Goal: Feedback & Contribution: Leave review/rating

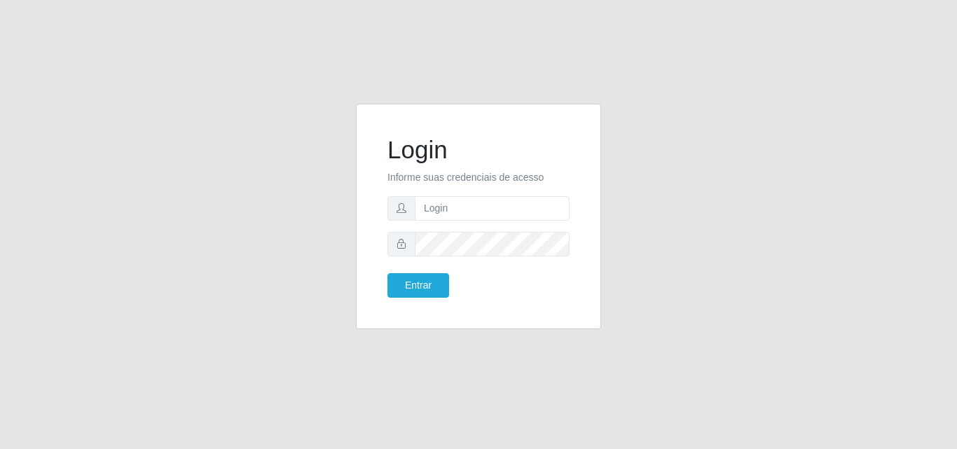
type input "vitoria@saullus"
click at [444, 279] on button "Entrar" at bounding box center [418, 285] width 62 height 25
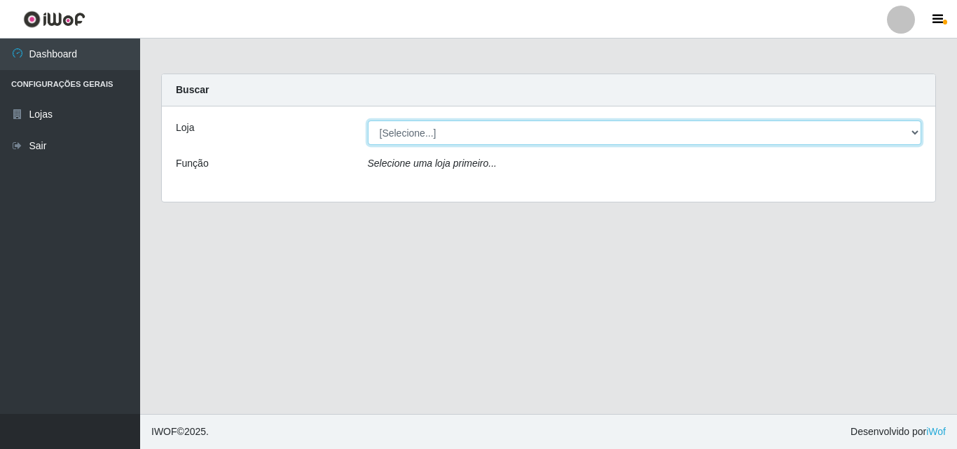
click at [494, 125] on select "[Selecione...] Saullus Supermercados" at bounding box center [645, 132] width 554 height 25
select select "423"
click at [368, 120] on select "[Selecione...] Saullus Supermercados" at bounding box center [645, 132] width 554 height 25
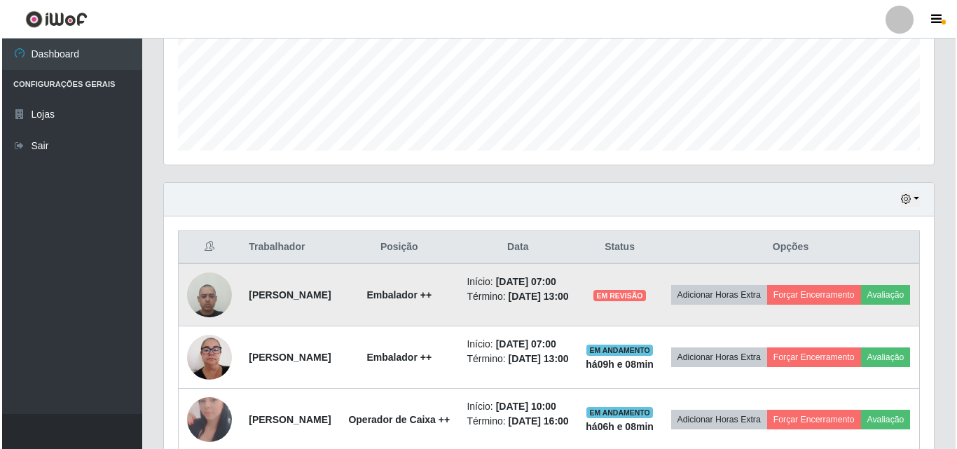
scroll to position [560, 0]
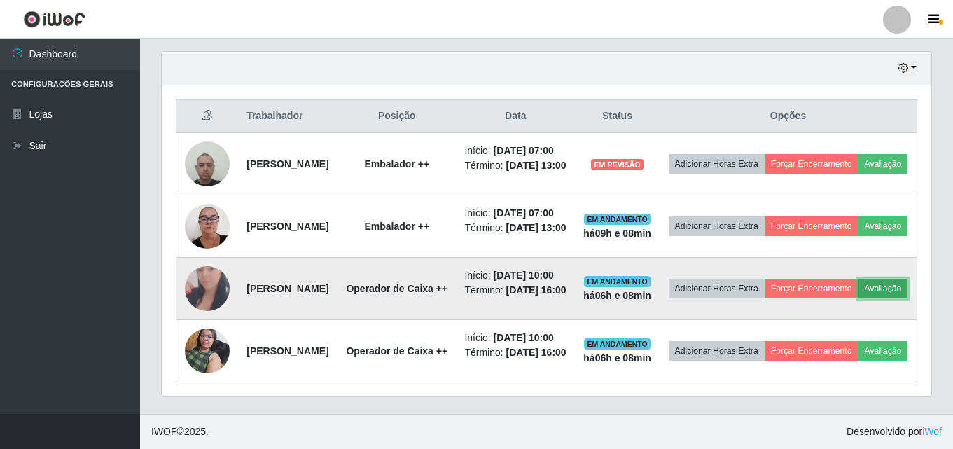
click at [859, 286] on button "Avaliação" at bounding box center [884, 289] width 50 height 20
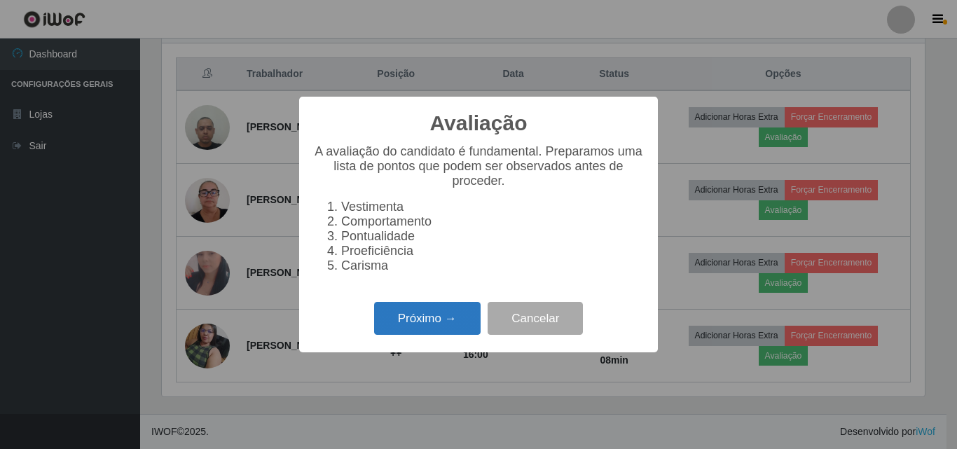
click at [462, 335] on button "Próximo →" at bounding box center [427, 318] width 106 height 33
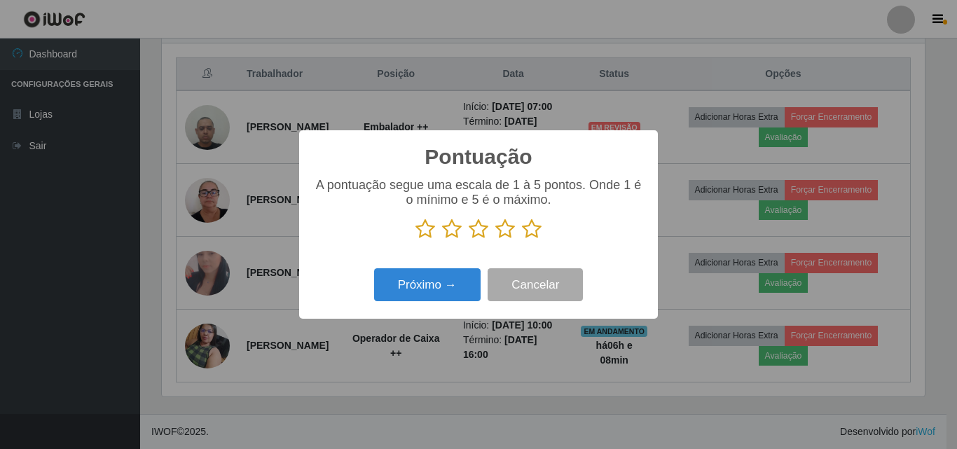
scroll to position [700005, 699533]
click at [536, 230] on icon at bounding box center [532, 228] width 20 height 21
click at [522, 240] on input "radio" at bounding box center [522, 240] width 0 height 0
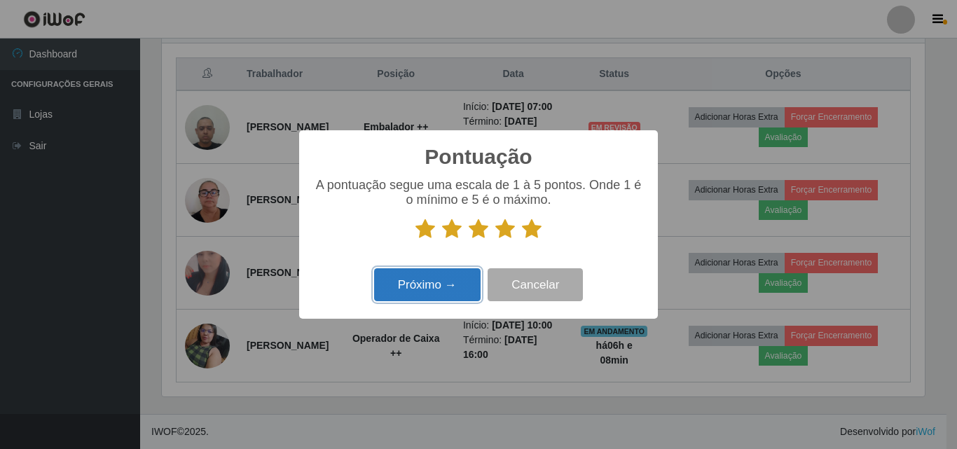
click at [443, 289] on button "Próximo →" at bounding box center [427, 284] width 106 height 33
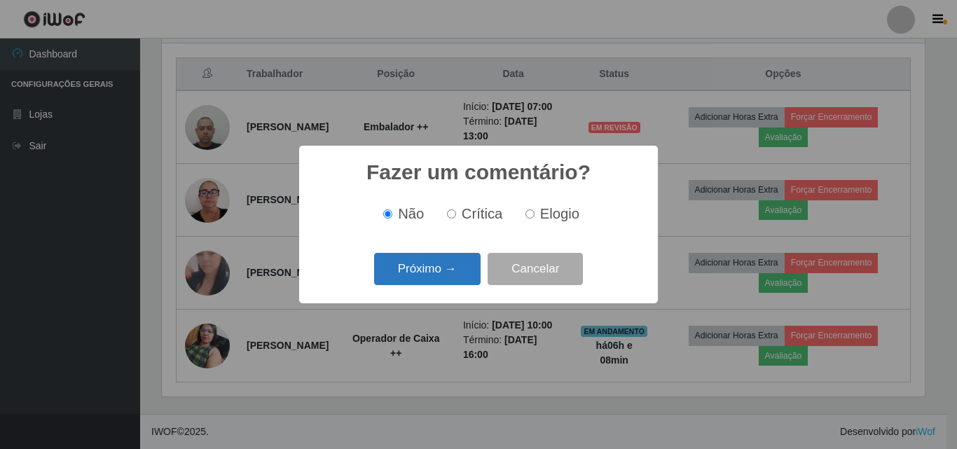
click at [431, 272] on button "Próximo →" at bounding box center [427, 269] width 106 height 33
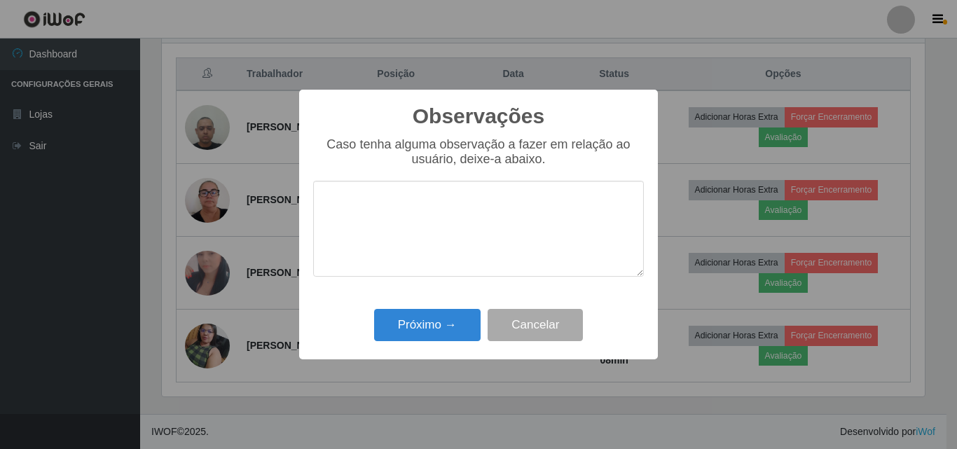
click at [429, 260] on textarea at bounding box center [478, 229] width 331 height 96
drag, startPoint x: 458, startPoint y: 202, endPoint x: 303, endPoint y: 212, distance: 155.8
click at [303, 212] on div "Observações × Caso tenha alguma observação a fazer em relação ao usuário, deixe…" at bounding box center [478, 225] width 359 height 270
type textarea "Otima profissional"
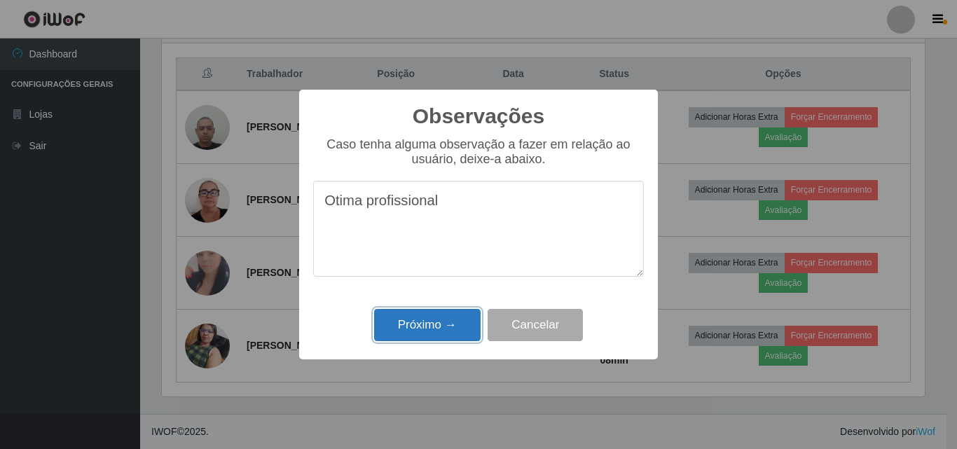
click at [412, 321] on button "Próximo →" at bounding box center [427, 325] width 106 height 33
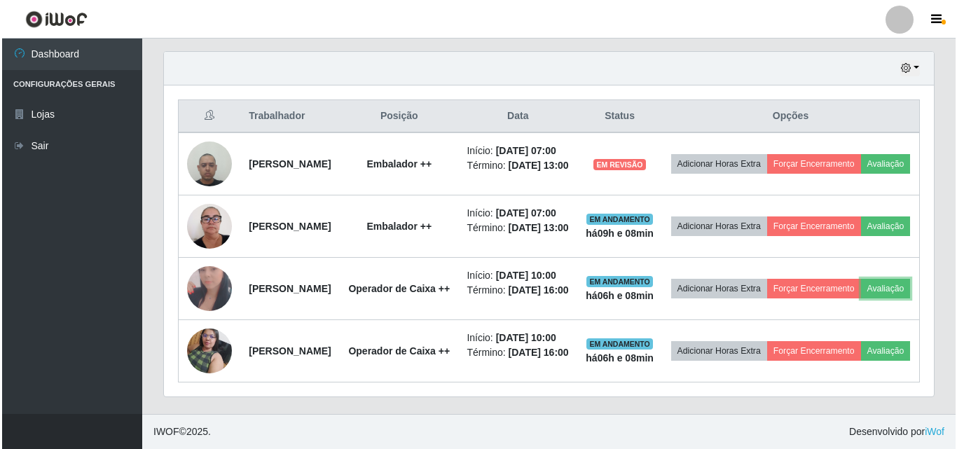
scroll to position [291, 770]
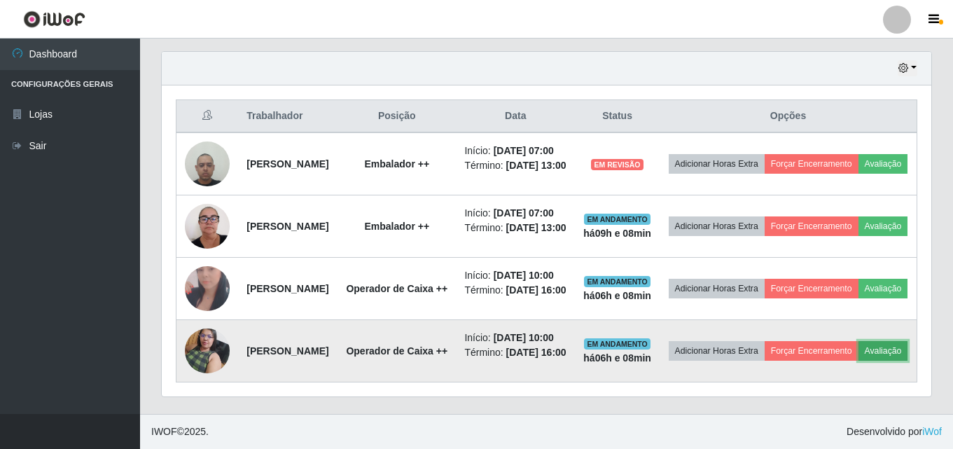
click at [859, 361] on button "Avaliação" at bounding box center [884, 351] width 50 height 20
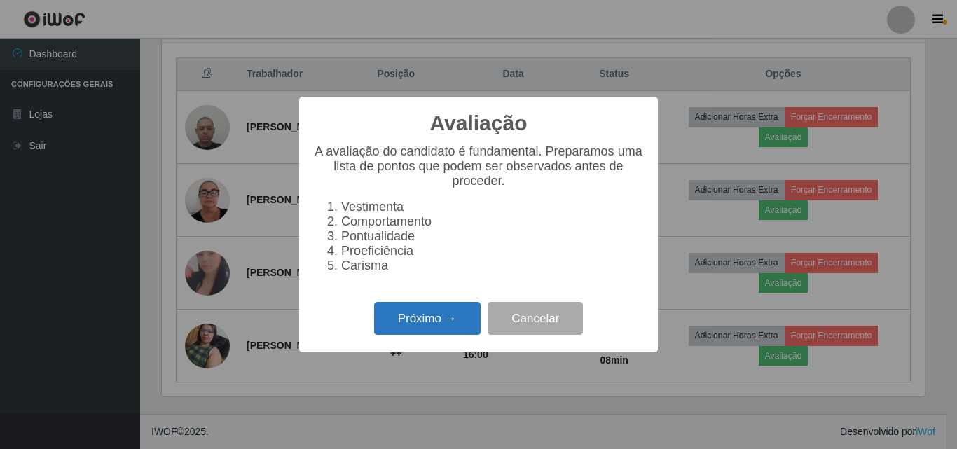
click at [441, 328] on button "Próximo →" at bounding box center [427, 318] width 106 height 33
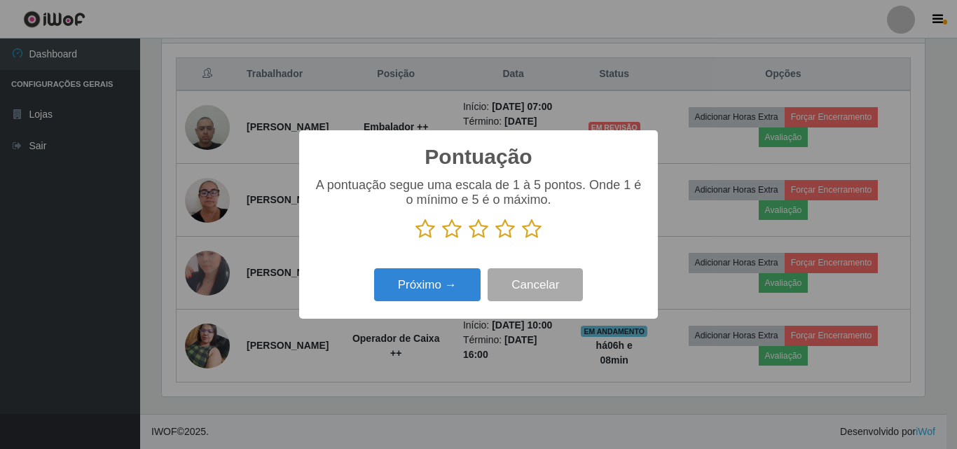
click at [524, 230] on icon at bounding box center [532, 228] width 20 height 21
click at [522, 240] on input "radio" at bounding box center [522, 240] width 0 height 0
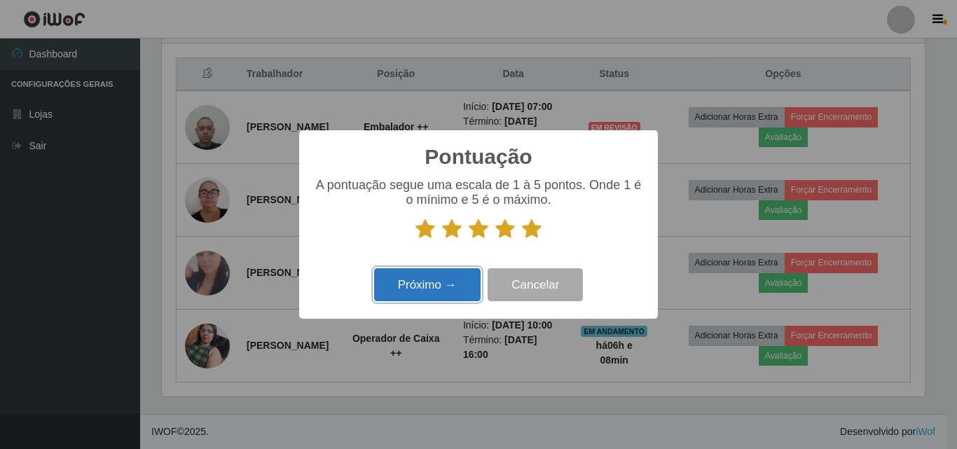
click at [477, 281] on button "Próximo →" at bounding box center [427, 284] width 106 height 33
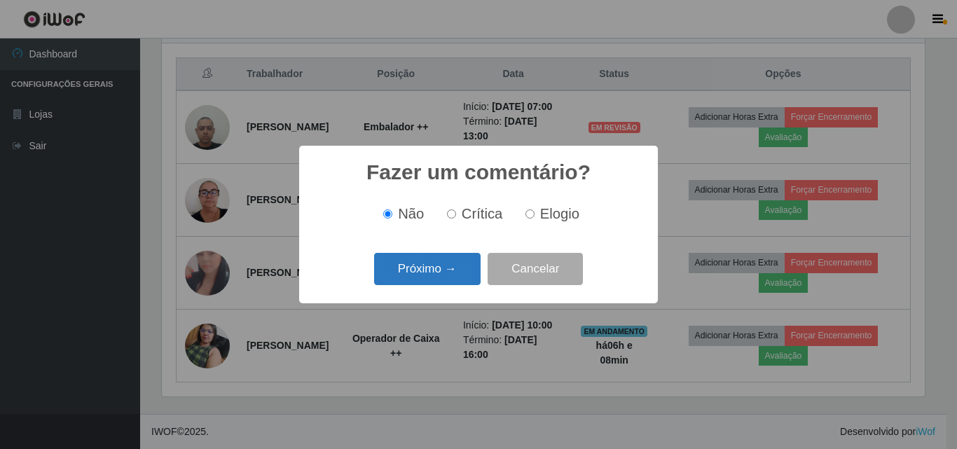
click at [450, 273] on button "Próximo →" at bounding box center [427, 269] width 106 height 33
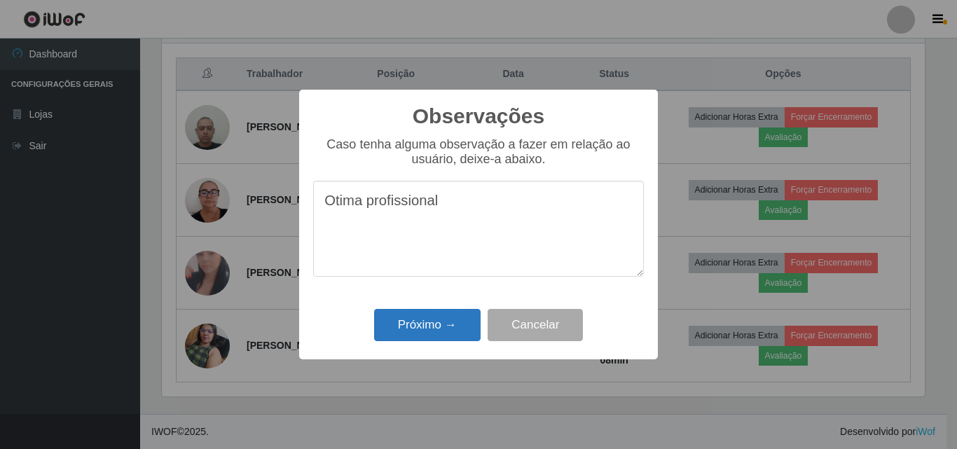
type textarea "Otima profissional"
click at [452, 325] on button "Próximo →" at bounding box center [427, 325] width 106 height 33
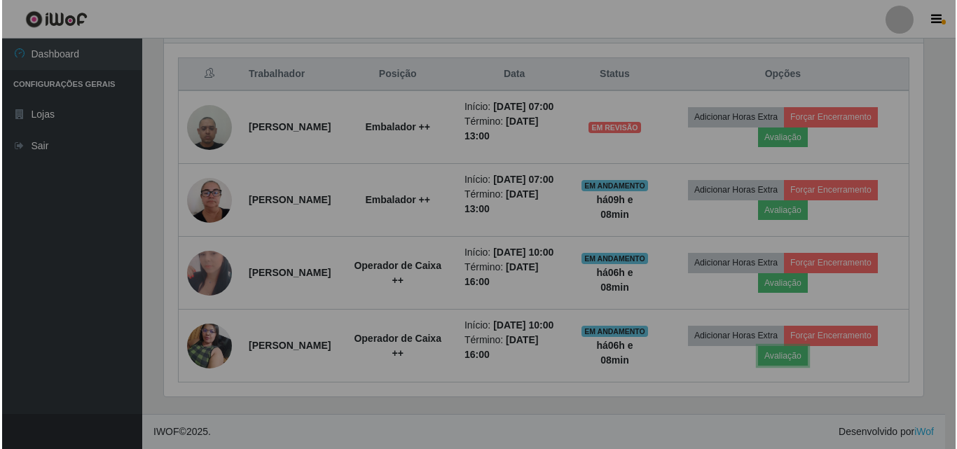
scroll to position [291, 770]
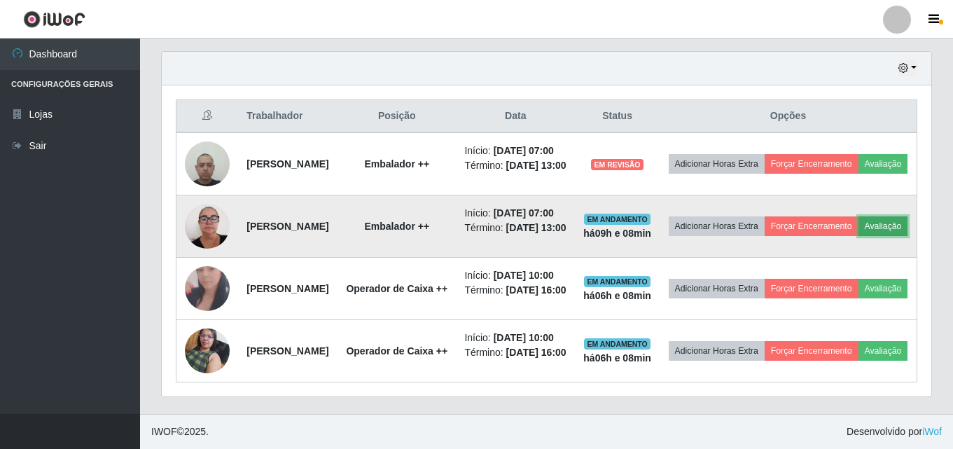
click at [859, 216] on button "Avaliação" at bounding box center [884, 226] width 50 height 20
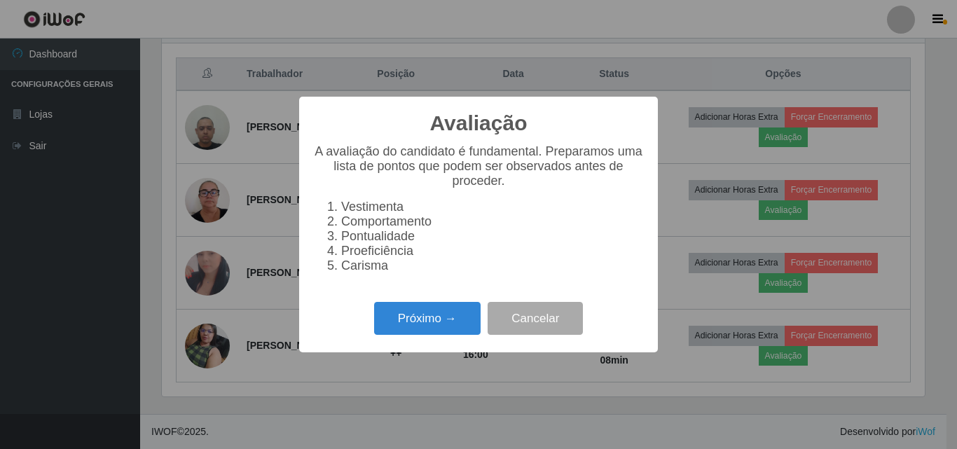
scroll to position [291, 763]
click at [416, 330] on button "Próximo →" at bounding box center [427, 318] width 106 height 33
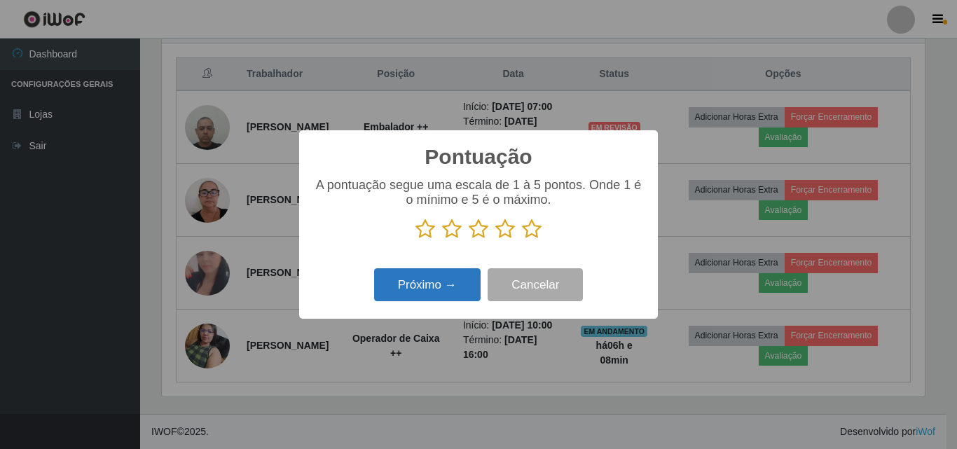
click at [457, 278] on button "Próximo →" at bounding box center [427, 284] width 106 height 33
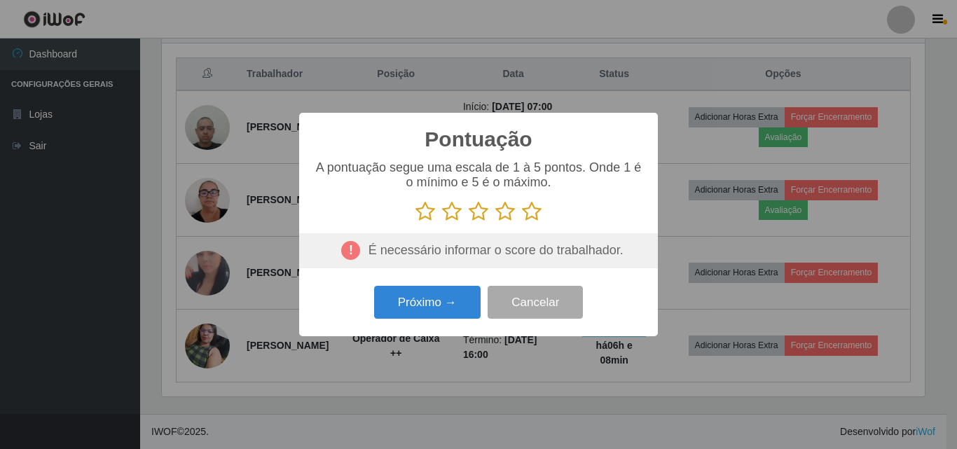
click at [530, 218] on icon at bounding box center [532, 211] width 20 height 21
click at [522, 222] on input "radio" at bounding box center [522, 222] width 0 height 0
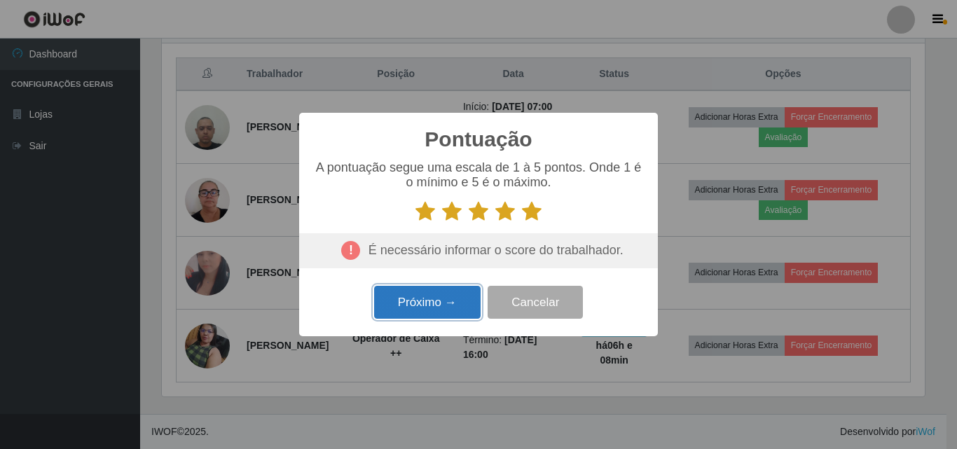
click at [436, 308] on button "Próximo →" at bounding box center [427, 302] width 106 height 33
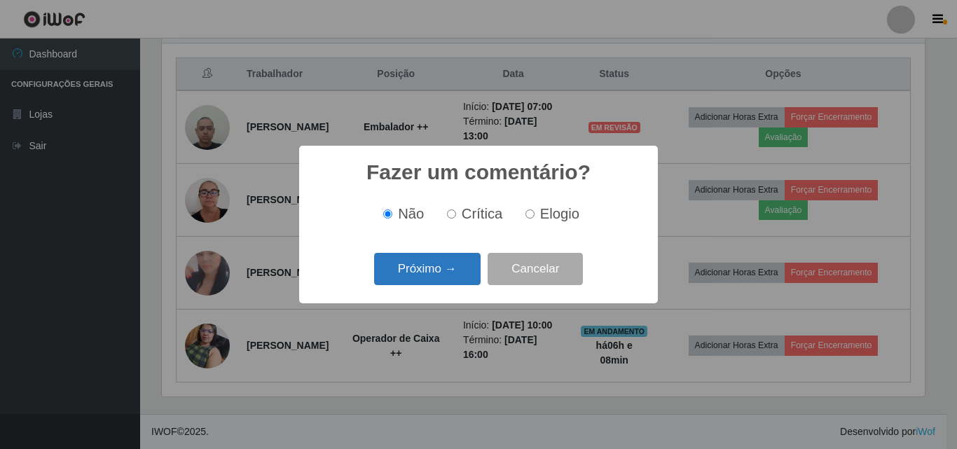
click at [426, 262] on button "Próximo →" at bounding box center [427, 269] width 106 height 33
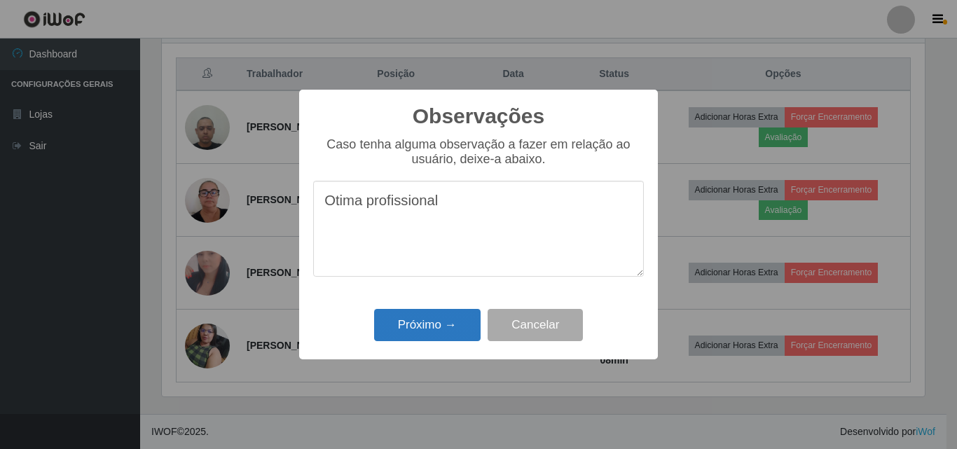
type textarea "Otima profissional"
click at [445, 322] on button "Próximo →" at bounding box center [427, 325] width 106 height 33
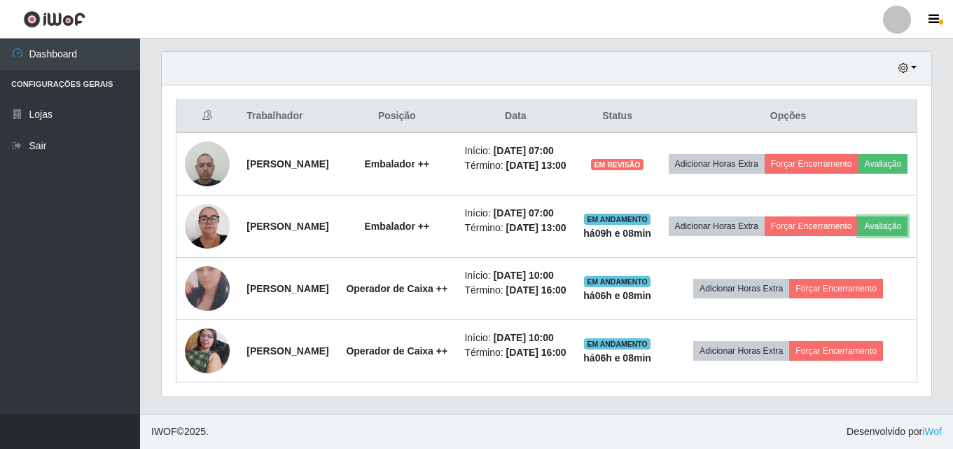
scroll to position [291, 770]
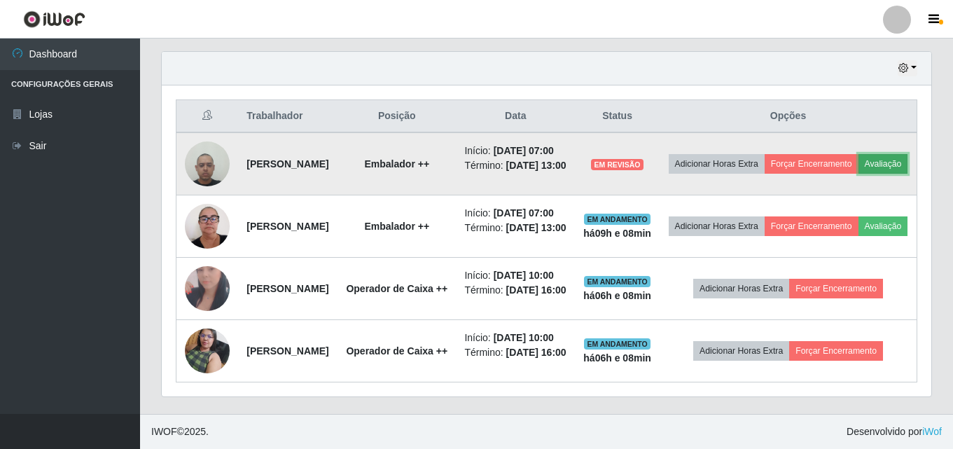
click at [859, 154] on button "Avaliação" at bounding box center [884, 164] width 50 height 20
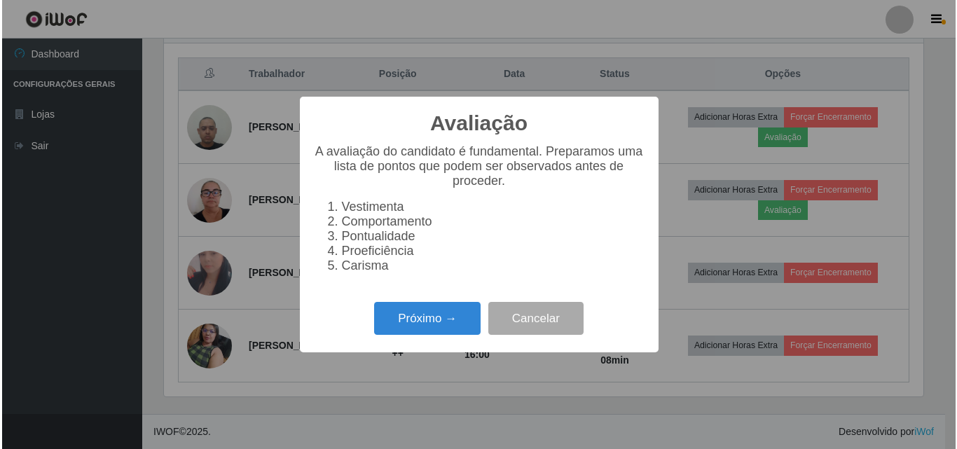
scroll to position [291, 763]
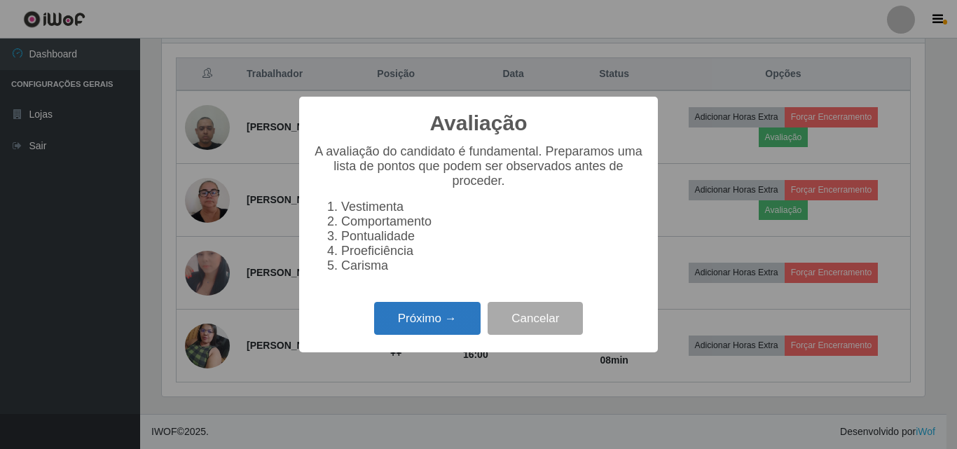
click at [432, 331] on button "Próximo →" at bounding box center [427, 318] width 106 height 33
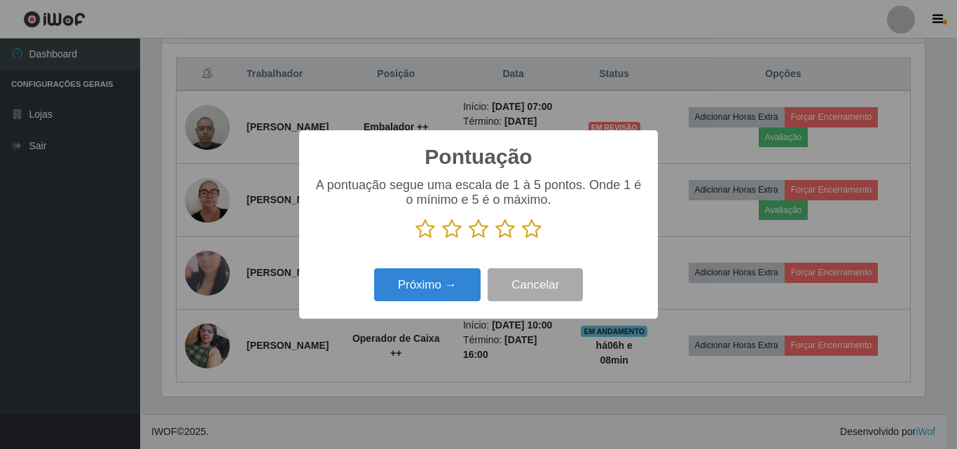
scroll to position [700005, 699533]
click at [534, 225] on icon at bounding box center [532, 228] width 20 height 21
click at [522, 240] on input "radio" at bounding box center [522, 240] width 0 height 0
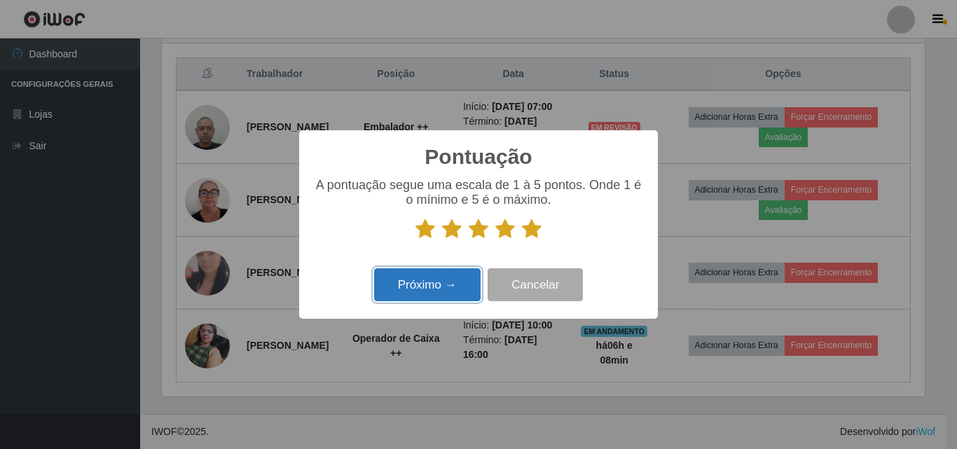
click at [451, 281] on button "Próximo →" at bounding box center [427, 284] width 106 height 33
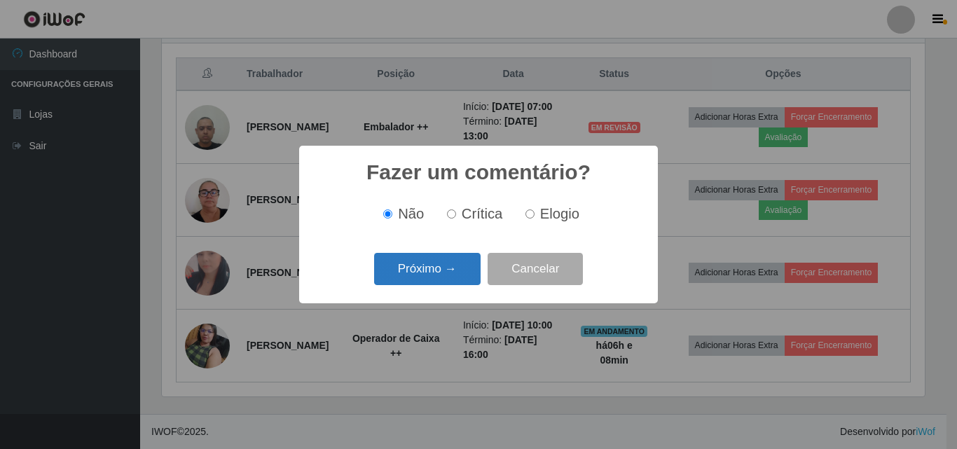
click at [441, 264] on button "Próximo →" at bounding box center [427, 269] width 106 height 33
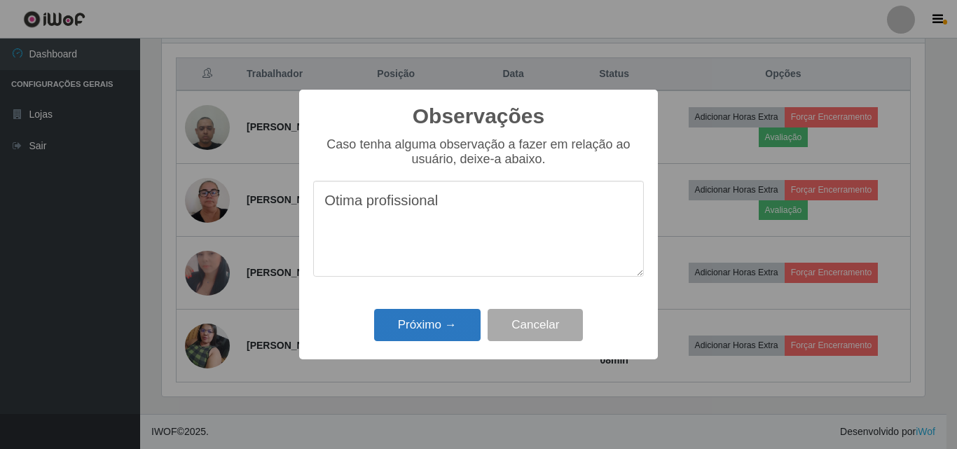
type textarea "Otima profissional"
click at [432, 319] on button "Próximo →" at bounding box center [427, 325] width 106 height 33
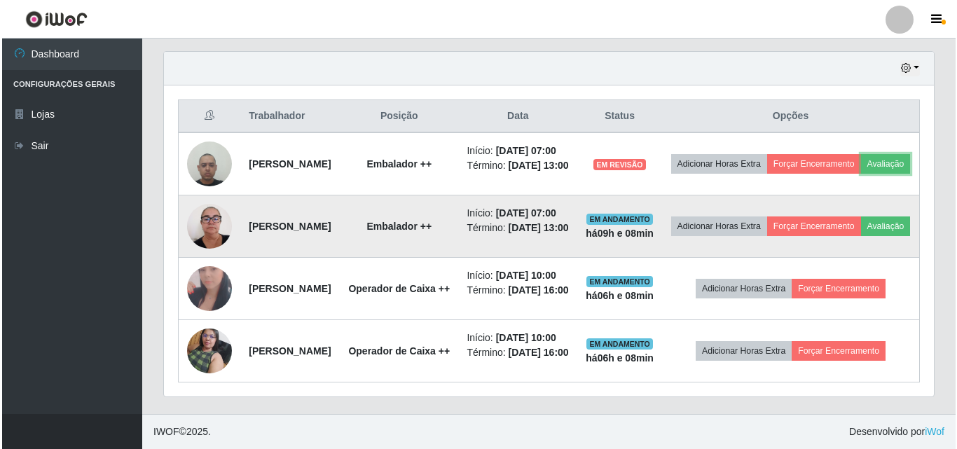
scroll to position [490, 0]
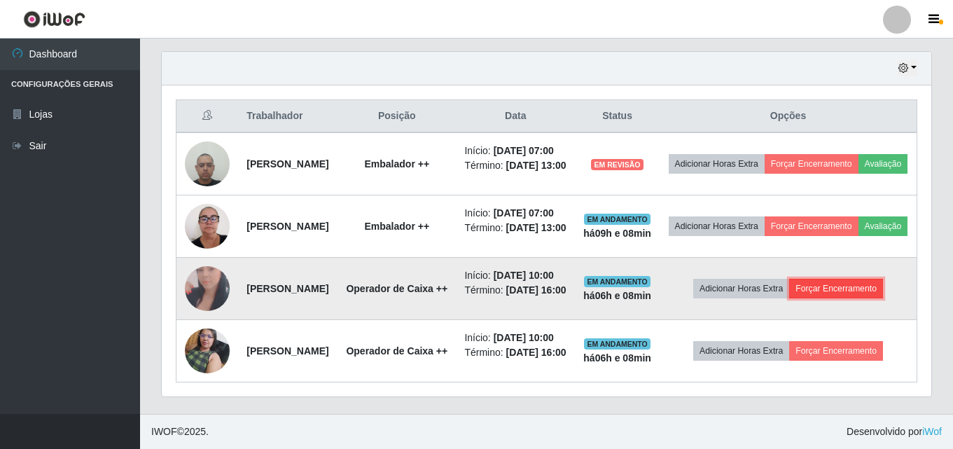
click at [838, 298] on button "Forçar Encerramento" at bounding box center [836, 289] width 94 height 20
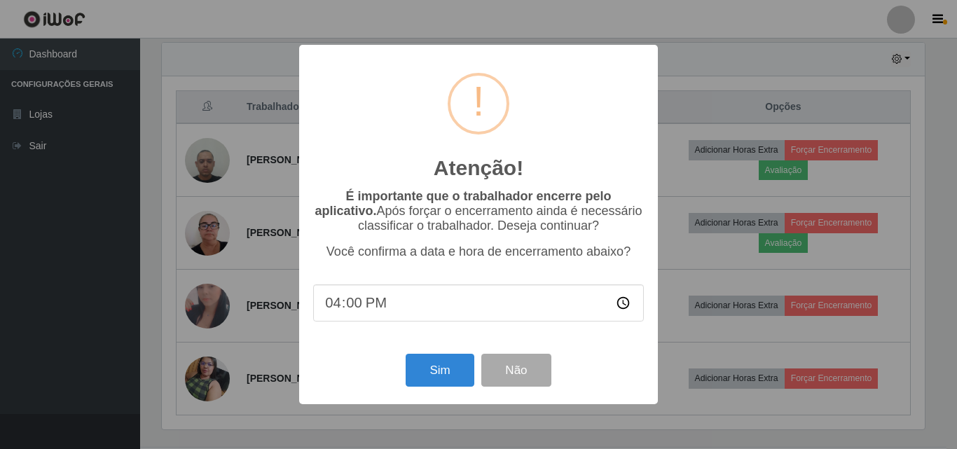
scroll to position [0, 0]
click at [440, 373] on button "Sim" at bounding box center [439, 370] width 68 height 33
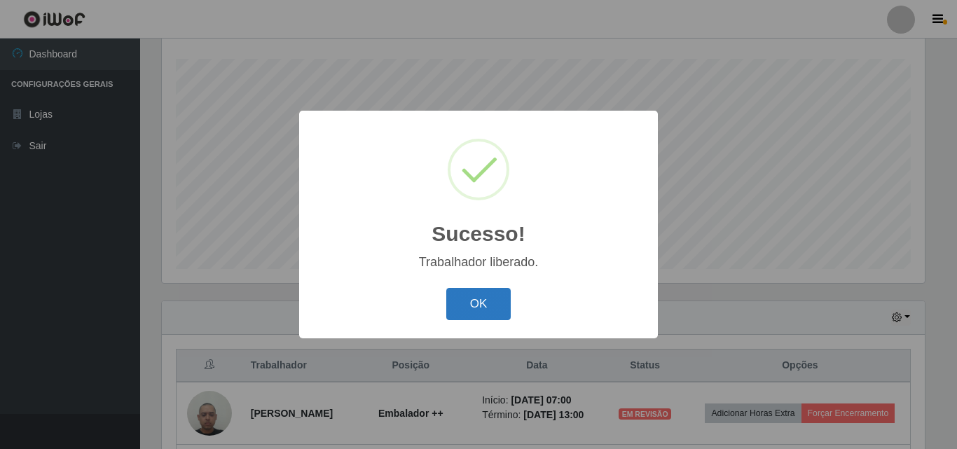
click at [494, 314] on button "OK" at bounding box center [478, 304] width 65 height 33
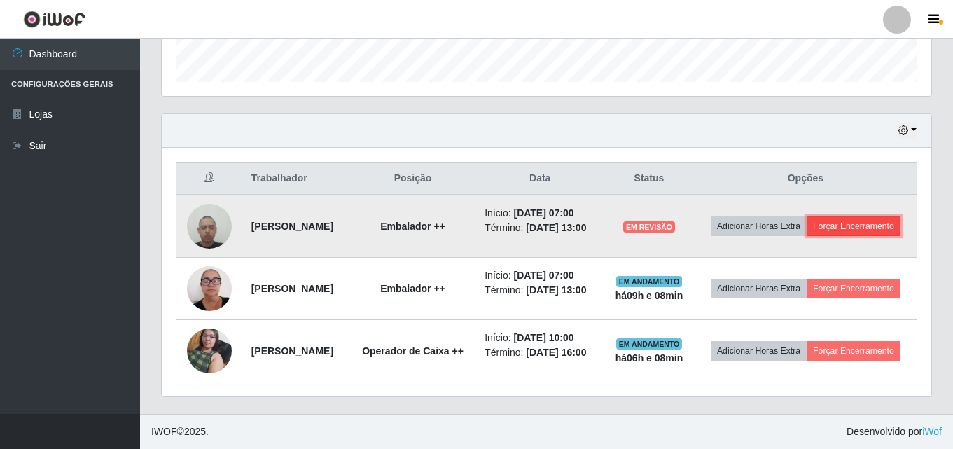
click at [819, 216] on button "Forçar Encerramento" at bounding box center [854, 226] width 94 height 20
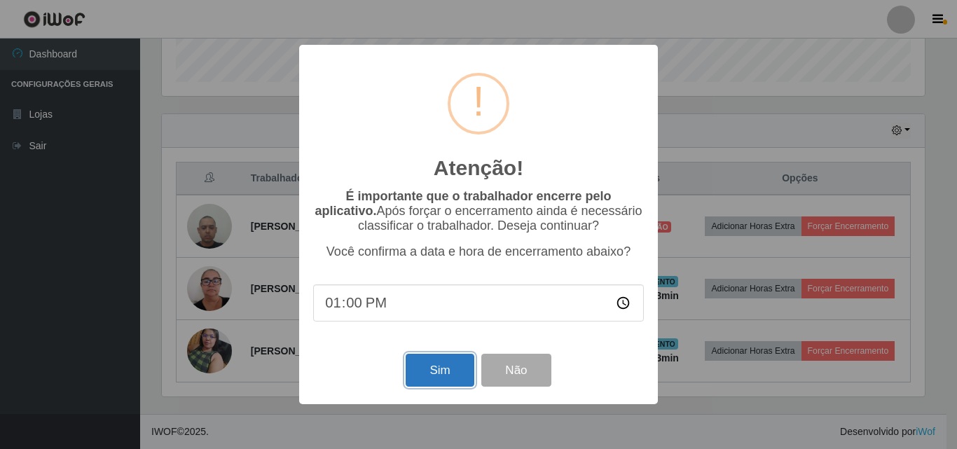
click at [437, 368] on button "Sim" at bounding box center [439, 370] width 68 height 33
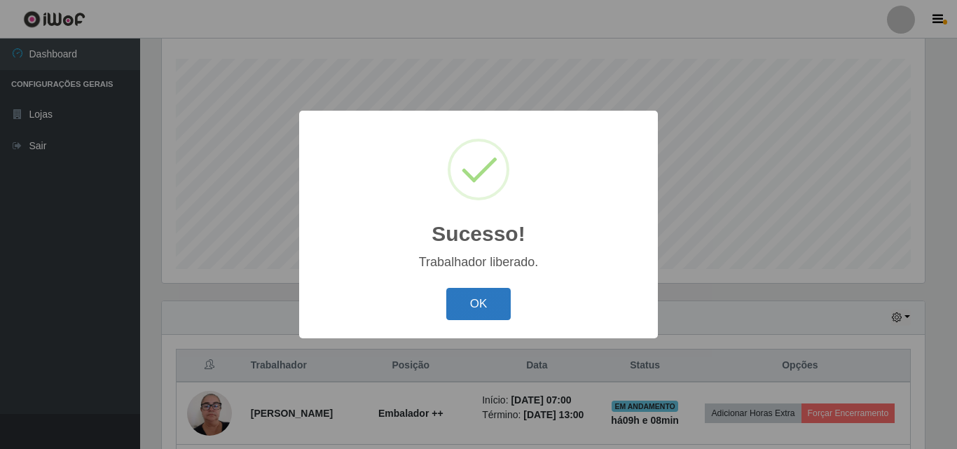
click at [475, 297] on button "OK" at bounding box center [478, 304] width 65 height 33
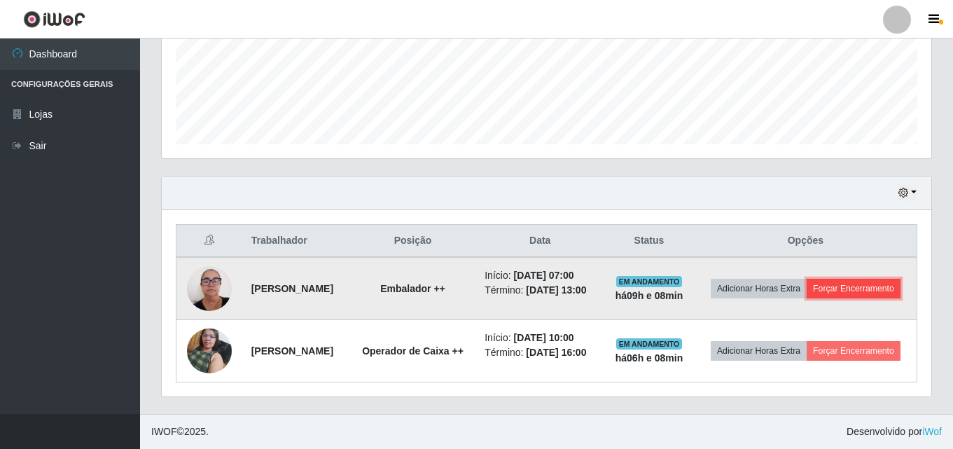
click at [807, 290] on button "Forçar Encerramento" at bounding box center [854, 289] width 94 height 20
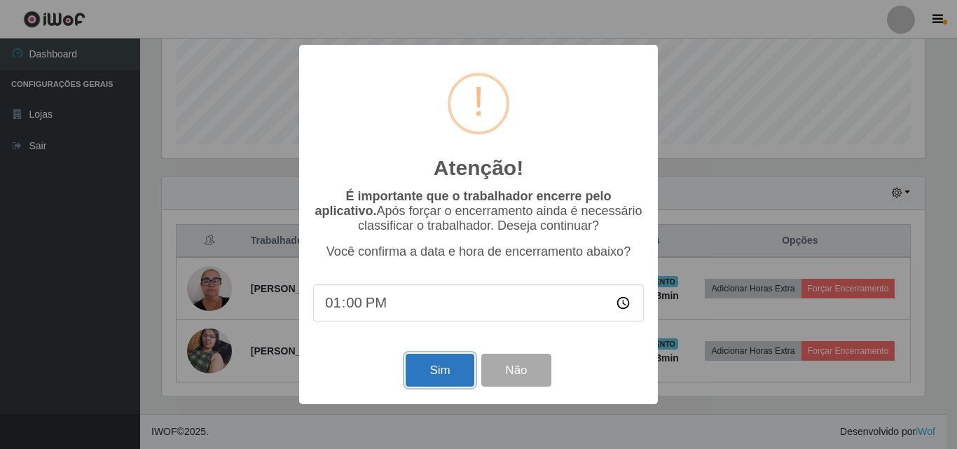
click at [437, 364] on button "Sim" at bounding box center [439, 370] width 68 height 33
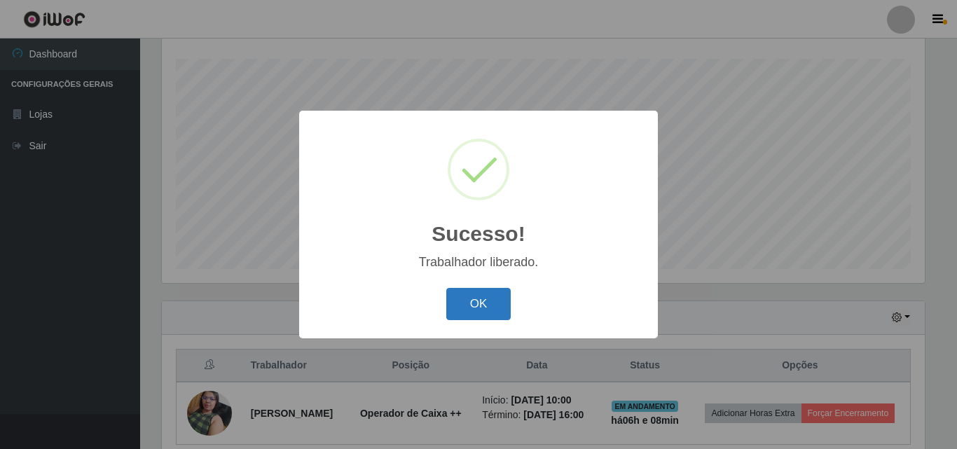
click at [497, 317] on button "OK" at bounding box center [478, 304] width 65 height 33
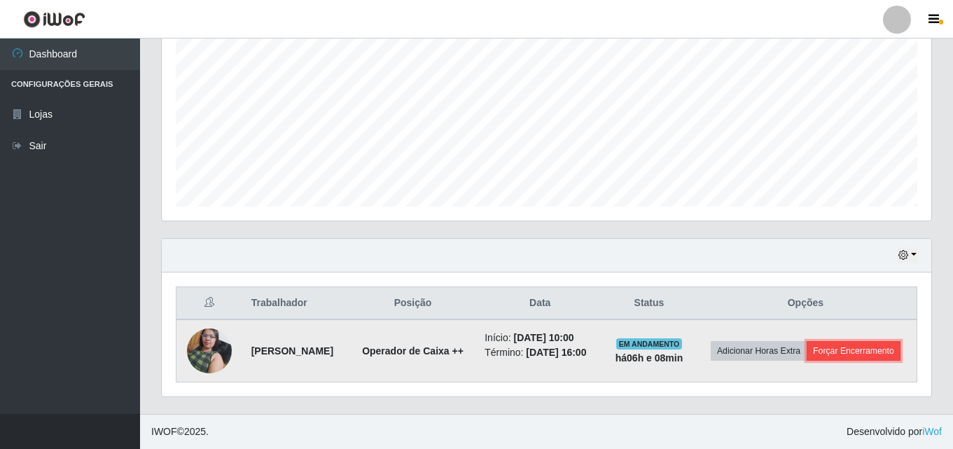
click at [824, 361] on button "Forçar Encerramento" at bounding box center [854, 351] width 94 height 20
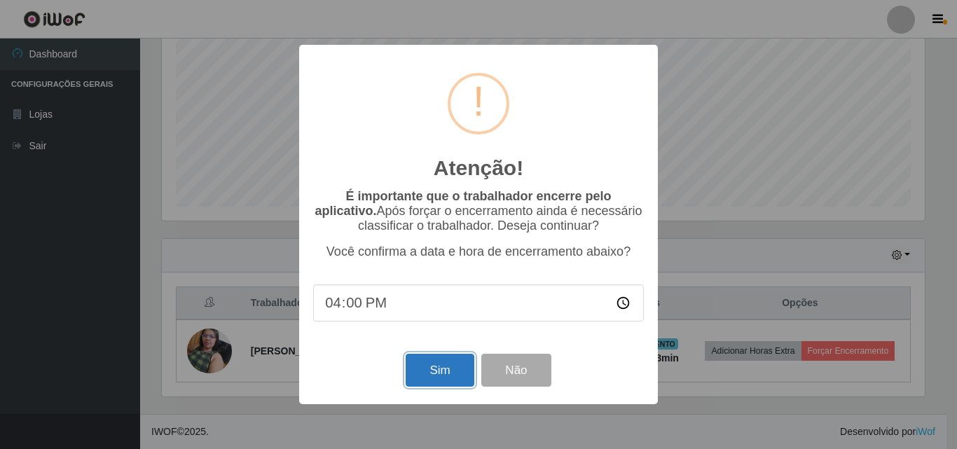
click at [463, 371] on button "Sim" at bounding box center [439, 370] width 68 height 33
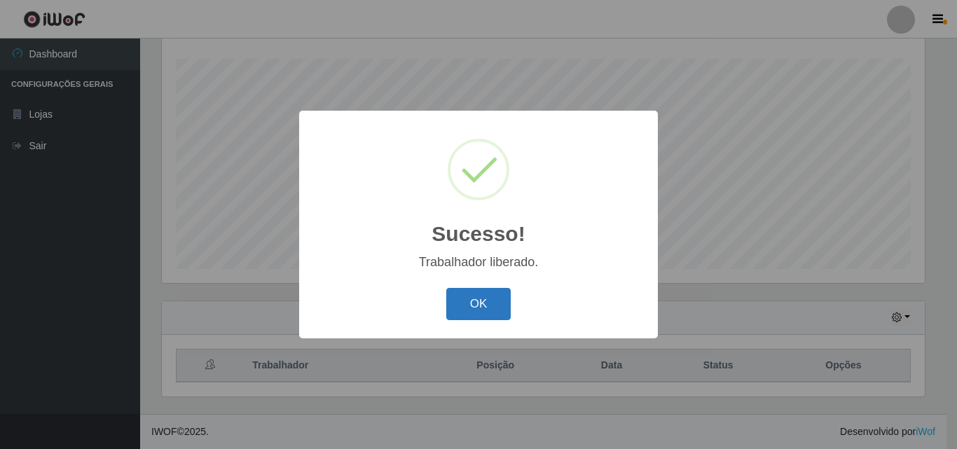
click at [483, 307] on button "OK" at bounding box center [478, 304] width 65 height 33
